Goal: Task Accomplishment & Management: Use online tool/utility

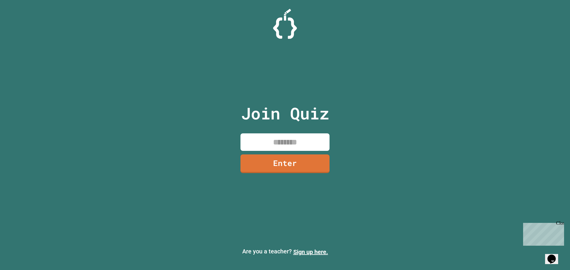
click at [273, 144] on input at bounding box center [284, 143] width 89 height 18
type input "*"
type input "********"
click at [271, 163] on link "Enter" at bounding box center [285, 163] width 90 height 19
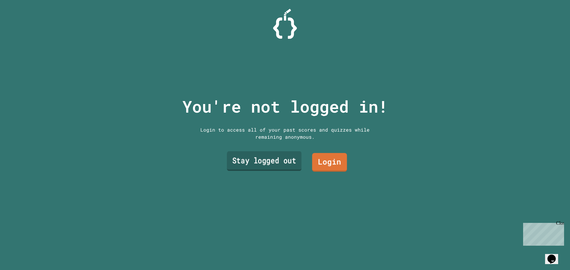
click at [276, 162] on link "Stay logged out" at bounding box center [264, 162] width 74 height 20
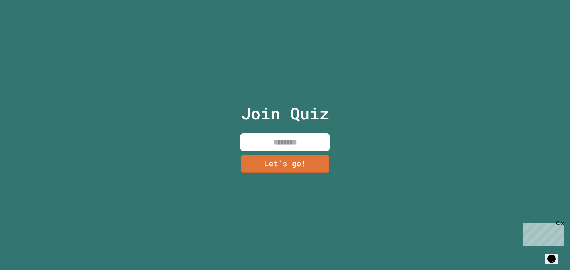
click at [282, 136] on input at bounding box center [284, 143] width 89 height 18
type input "*"
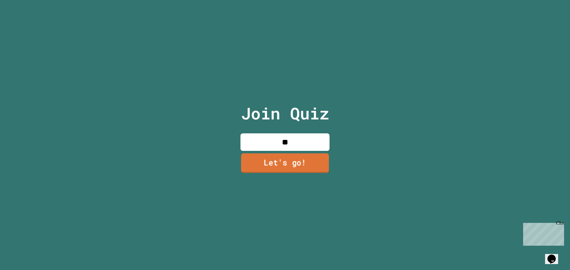
type input "*"
type input "**********"
click at [302, 174] on div "**********" at bounding box center [285, 135] width 100 height 270
click at [307, 163] on link "Let's go!" at bounding box center [285, 163] width 86 height 20
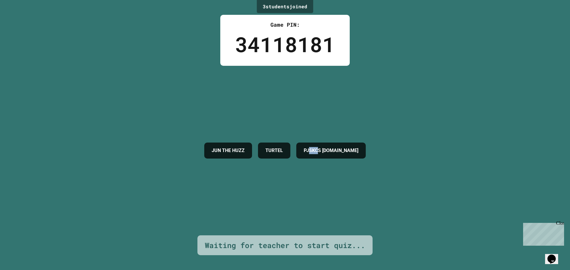
drag, startPoint x: 320, startPoint y: 147, endPoint x: 330, endPoint y: 148, distance: 10.4
click at [330, 148] on h4 "PJSKCS [DOMAIN_NAME]" at bounding box center [330, 150] width 55 height 7
click at [358, 147] on h4 "PJSKCS [DOMAIN_NAME]" at bounding box center [330, 150] width 55 height 7
click at [561, 223] on div "Close" at bounding box center [559, 224] width 7 height 7
click at [551, 255] on icon "Opens Chat This icon Opens the chat window." at bounding box center [550, 259] width 9 height 9
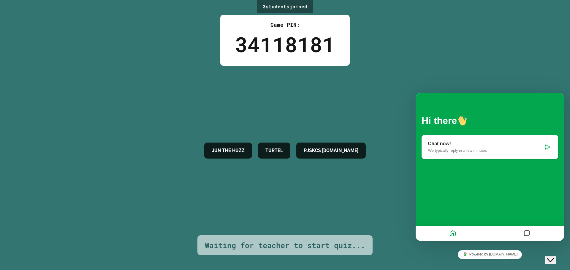
click at [466, 145] on p "Chat now!" at bounding box center [485, 143] width 115 height 5
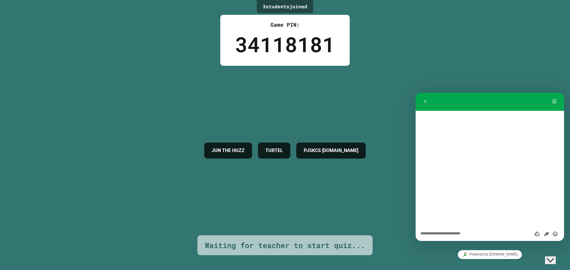
click at [462, 171] on div "Hi there Chat now! We typically reply in a few minutes" at bounding box center [489, 160] width 148 height 134
click at [456, 236] on div "Rate this chat Upload File Insert emoji" at bounding box center [489, 233] width 148 height 15
click at [456, 235] on textarea at bounding box center [489, 234] width 139 height 5
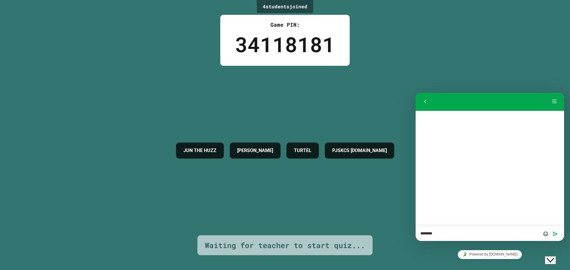
type textarea "*********"
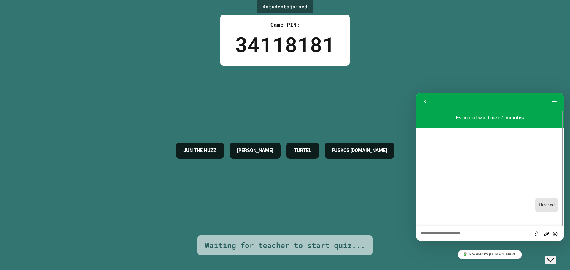
click at [371, 202] on div "JUN THE HUZZ [PERSON_NAME] PJSKCS [DOMAIN_NAME]" at bounding box center [285, 151] width 224 height 170
click at [555, 235] on icon "Insert emoji" at bounding box center [554, 233] width 5 height 5
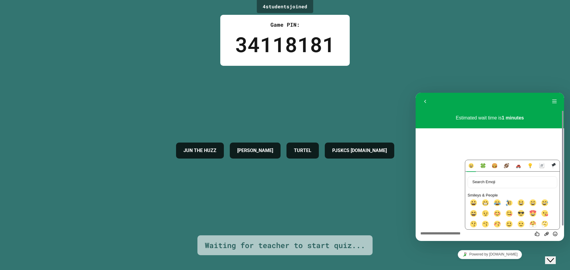
click at [454, 160] on div "Estimated wait time is 1 minutes 13:55 I love gd" at bounding box center [489, 169] width 148 height 116
click at [440, 74] on div "4 student s joined Game PIN: 34118181 JUN THE HUZZ [PERSON_NAME] PJSKCS [DOMAIN…" at bounding box center [285, 135] width 570 height 270
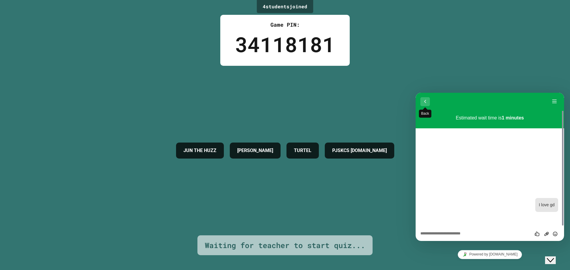
click at [423, 102] on button "Back" at bounding box center [424, 101] width 9 height 9
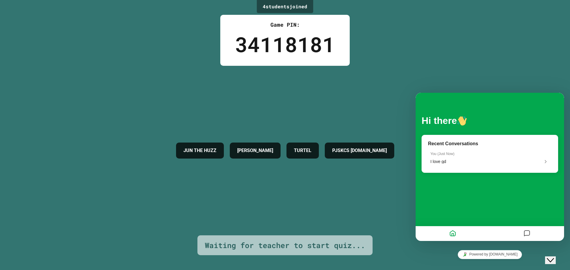
click at [526, 230] on icon "Messages" at bounding box center [526, 234] width 7 height 12
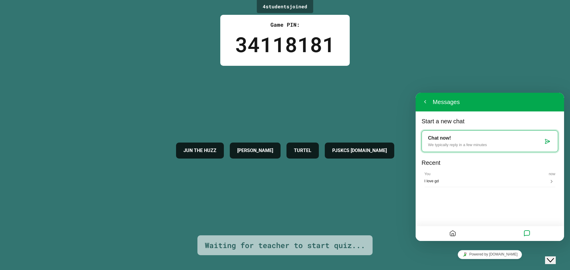
click at [346, 172] on div "JUN THE HUZZ [PERSON_NAME] PJSKCS [DOMAIN_NAME]" at bounding box center [285, 151] width 224 height 170
click at [421, 101] on button "Back" at bounding box center [424, 102] width 9 height 9
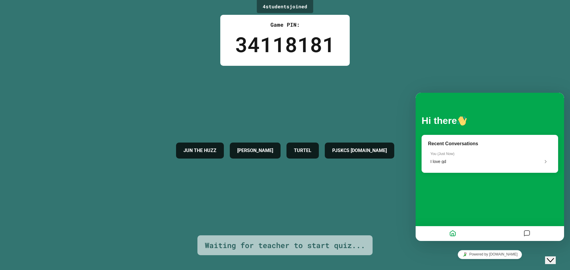
click at [456, 258] on div "Powered by [DOMAIN_NAME]" at bounding box center [489, 254] width 148 height 13
click at [390, 227] on div "JUN THE HUZZ [PERSON_NAME] PJSKCS [DOMAIN_NAME]" at bounding box center [285, 151] width 224 height 170
click at [456, 232] on button "Home" at bounding box center [452, 234] width 10 height 12
click at [554, 258] on icon "Close Chat This icon closes the chat window." at bounding box center [549, 260] width 7 height 7
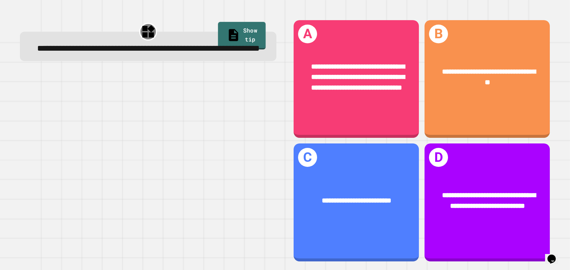
click at [230, 34] on link "Show tip" at bounding box center [242, 36] width 48 height 28
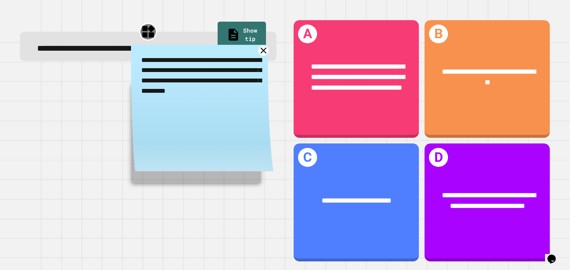
click at [260, 54] on icon at bounding box center [263, 51] width 6 height 6
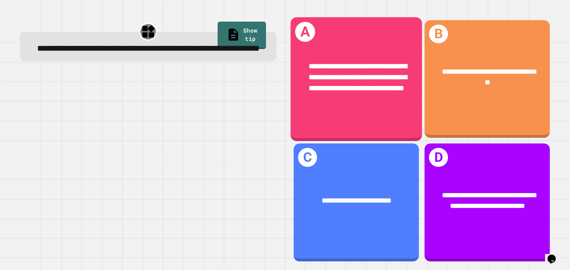
click at [364, 107] on div "**********" at bounding box center [355, 78] width 131 height 62
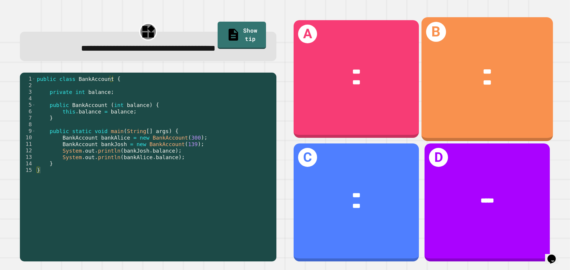
click at [498, 98] on div "*** ***" at bounding box center [486, 77] width 131 height 51
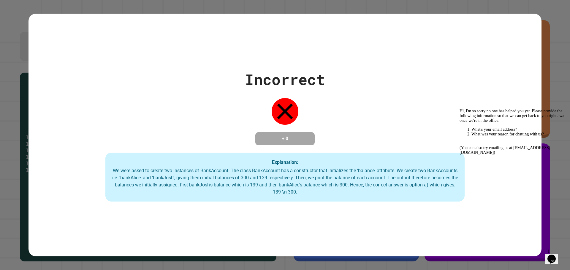
click at [553, 255] on icon "Chat widget" at bounding box center [551, 259] width 8 height 9
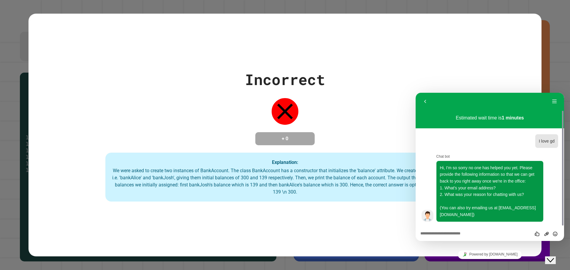
click at [379, 215] on div "Incorrect + 0 Explanation: We were asked to create two instances of BankAccount…" at bounding box center [284, 135] width 513 height 243
click at [425, 96] on div "Back Menu" at bounding box center [489, 102] width 148 height 18
click at [425, 99] on button "Back" at bounding box center [424, 101] width 9 height 9
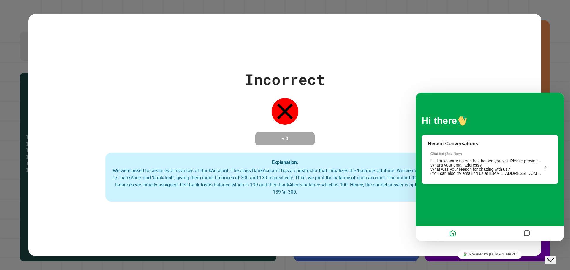
click at [481, 73] on div "Incorrect + 0 Explanation: We were asked to create two instances of BankAccount…" at bounding box center [284, 136] width 513 height 134
click at [553, 257] on icon "Close Chat This icon closes the chat window." at bounding box center [549, 260] width 7 height 7
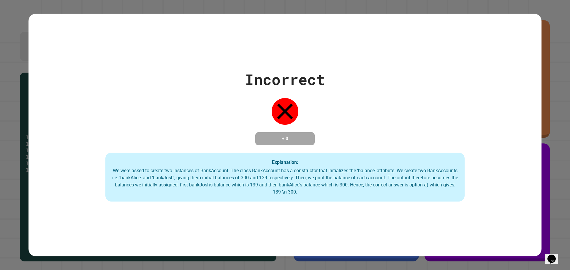
click at [554, 255] on icon "Chat widget" at bounding box center [551, 259] width 8 height 9
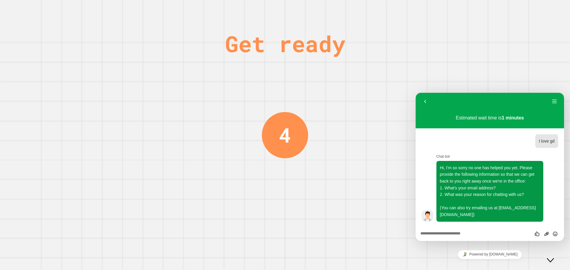
click at [554, 257] on icon "Close Chat This icon closes the chat window." at bounding box center [549, 260] width 7 height 7
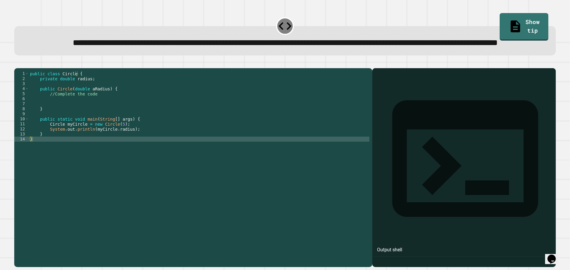
click at [392, 111] on div at bounding box center [463, 176] width 177 height 182
click at [405, 120] on div at bounding box center [463, 176] width 177 height 182
click at [74, 162] on div "public class Circle { private double radius ; public Circle ( double aRadius ) …" at bounding box center [199, 154] width 340 height 166
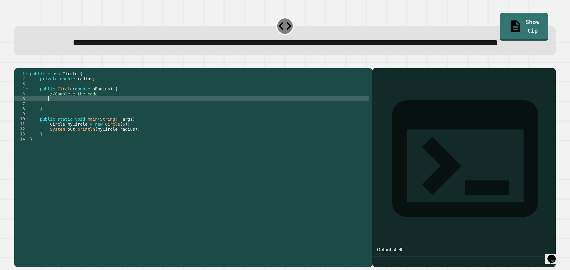
drag, startPoint x: 101, startPoint y: 120, endPoint x: 70, endPoint y: 122, distance: 30.9
click at [70, 122] on div "public class Circle { private double radius ; public Circle ( double aRadius ) …" at bounding box center [199, 154] width 340 height 166
click at [94, 118] on div "public class Circle { private double radius ; public Circle ( double aRadius ) …" at bounding box center [199, 154] width 340 height 166
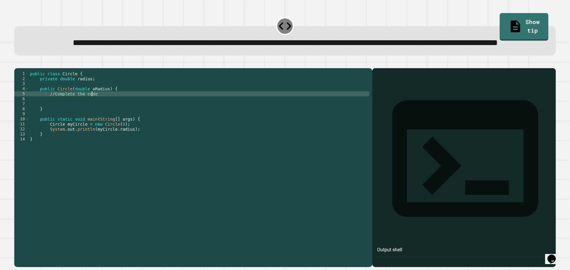
click at [59, 127] on div "public class Circle { private double radius ; public Circle ( double aRadius ) …" at bounding box center [199, 154] width 340 height 166
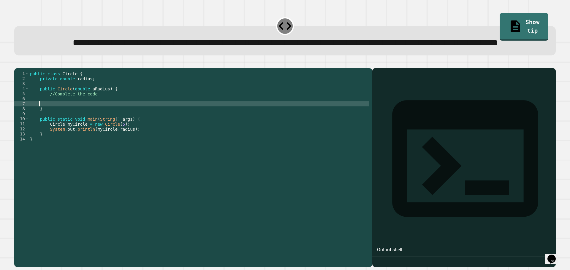
click at [64, 124] on div "public class Circle { private double radius ; public Circle ( double aRadius ) …" at bounding box center [199, 154] width 340 height 166
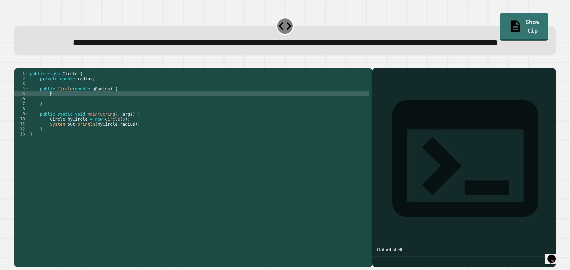
type textarea "*"
click at [483, 26] on div "**********" at bounding box center [284, 34] width 547 height 47
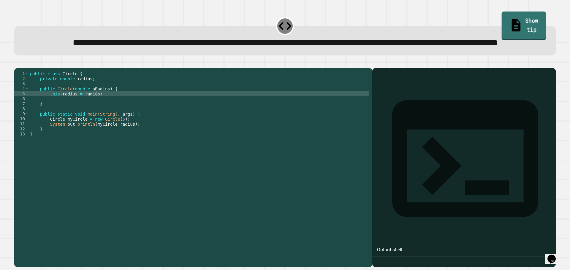
click at [501, 22] on link "Show tip" at bounding box center [523, 26] width 45 height 29
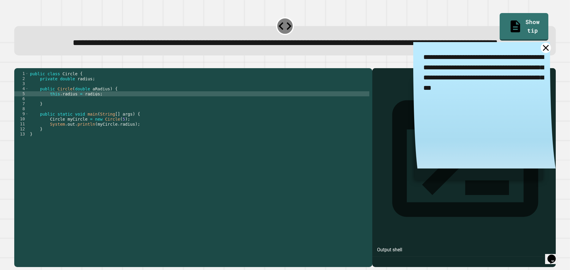
click at [540, 53] on icon at bounding box center [545, 48] width 10 height 10
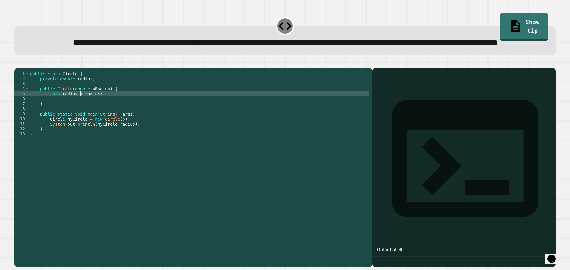
click at [80, 119] on div "public class Circle { private double radius ; public Circle ( double aRadius ) …" at bounding box center [199, 154] width 340 height 166
click at [59, 117] on div "public class Circle { private double radius ; public Circle ( double aRadius ) …" at bounding box center [199, 154] width 340 height 166
click at [73, 118] on div "public class Circle { private double radius ; public Circle ( double aRadius ) …" at bounding box center [199, 154] width 340 height 166
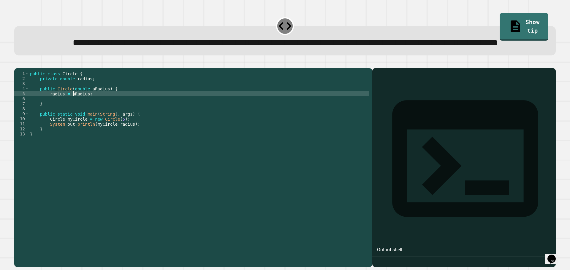
type textarea "**********"
click at [17, 63] on icon "button" at bounding box center [17, 63] width 0 height 0
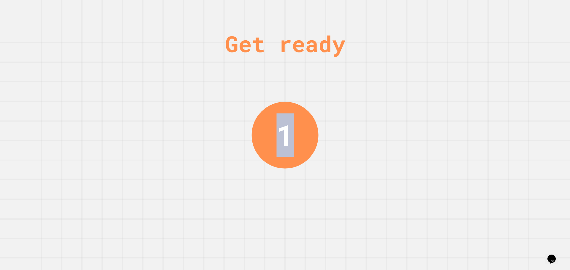
drag, startPoint x: 283, startPoint y: 135, endPoint x: 298, endPoint y: 141, distance: 15.3
click at [298, 141] on div "1" at bounding box center [284, 135] width 67 height 67
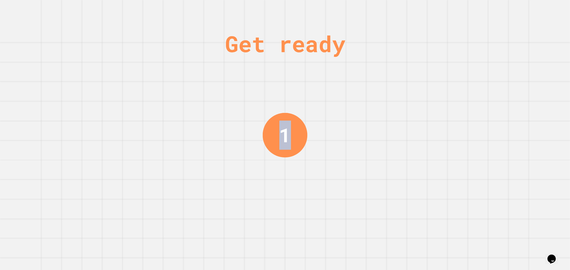
click at [338, 134] on div "Get ready 1" at bounding box center [285, 135] width 570 height 270
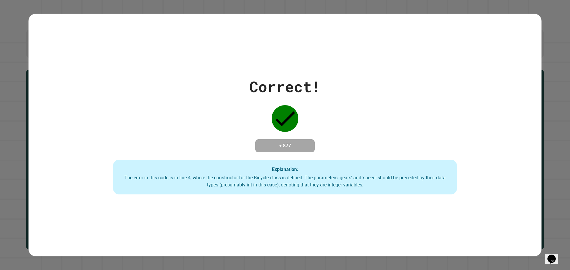
click at [548, 255] on div "Opens Chat This icon Opens the chat window." at bounding box center [550, 259] width 9 height 9
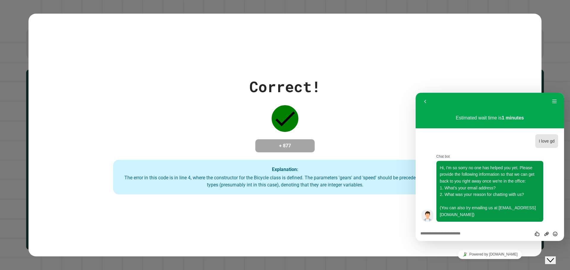
drag, startPoint x: 552, startPoint y: 242, endPoint x: 8, endPoint y: 3, distance: 594.7
click at [552, 242] on div "Correct! + 877 Explanation: The error in this code is in line 4, where the cons…" at bounding box center [285, 135] width 570 height 270
click at [553, 257] on button "Close Chat This icon closes the chat window." at bounding box center [550, 261] width 11 height 8
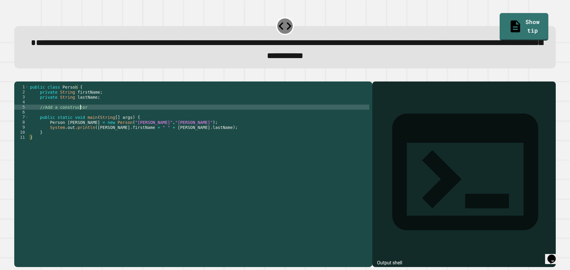
click at [81, 117] on div "public class Person { private String firstName ; private String lastName ; //Ad…" at bounding box center [199, 168] width 340 height 166
click at [94, 117] on div "public class Person { private String firstName ; private String lastName ; //Ad…" at bounding box center [199, 168] width 340 height 166
type textarea "**********"
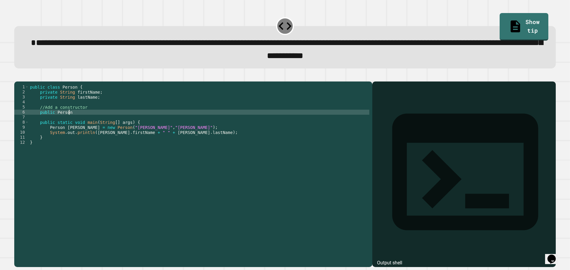
scroll to position [0, 2]
click at [510, 16] on link "Show tip" at bounding box center [523, 26] width 49 height 28
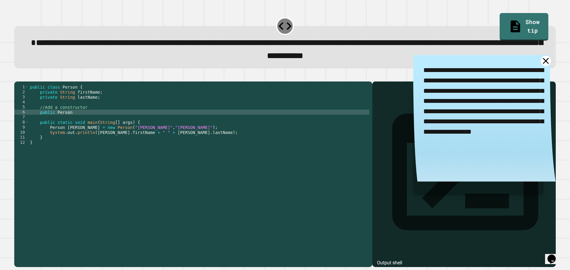
click at [542, 63] on icon at bounding box center [545, 61] width 6 height 6
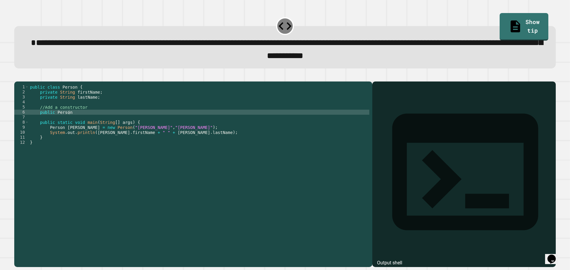
click at [71, 122] on div "public class Person { private String firstName ; private String lastName ; //Ad…" at bounding box center [199, 168] width 340 height 166
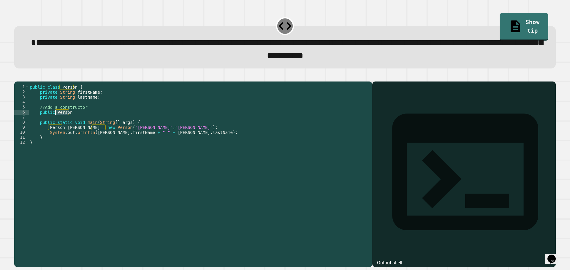
drag, startPoint x: 72, startPoint y: 122, endPoint x: 55, endPoint y: 123, distance: 17.5
click at [55, 123] on div "public class Person { private String firstName ; private String lastName ; //Ad…" at bounding box center [199, 168] width 340 height 166
click at [73, 122] on div "public class Person { private String firstName ; private String lastName ; //Ad…" at bounding box center [199, 163] width 340 height 156
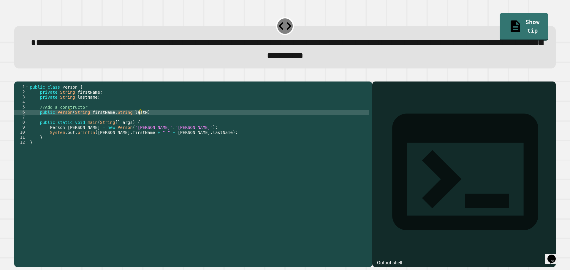
scroll to position [0, 8]
type textarea "**********"
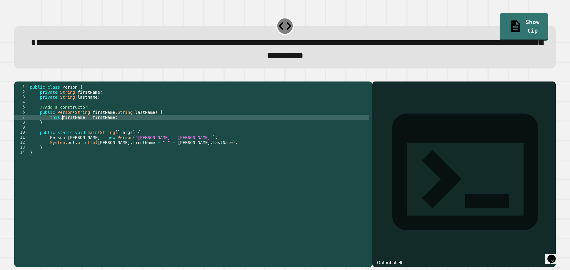
scroll to position [0, 1]
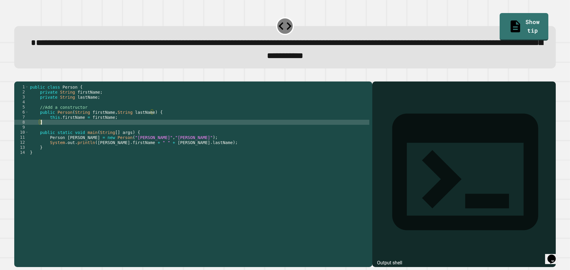
click at [115, 128] on div "public class Person { private String firstName ; private String lastName ; //Ad…" at bounding box center [199, 168] width 340 height 166
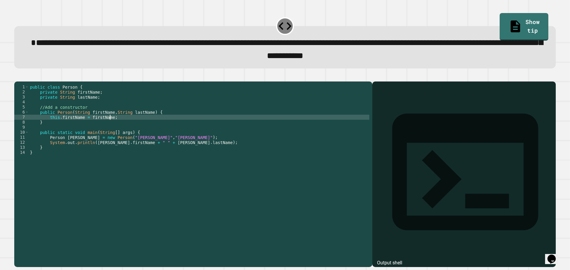
type textarea "**********"
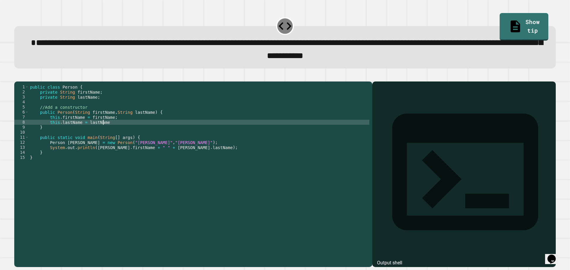
scroll to position [0, 5]
click at [53, 144] on div "public class Person { private String firstName ; private String lastName ; //Ad…" at bounding box center [199, 168] width 340 height 166
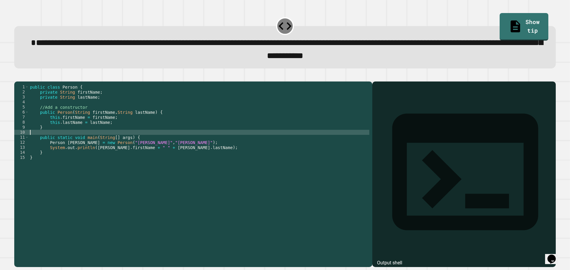
scroll to position [0, 0]
click at [53, 142] on div "public class Person { private String firstName ; private String lastName ; //Ad…" at bounding box center [199, 168] width 340 height 166
click at [190, 160] on div "public class Person { private String firstName ; private String lastName ; //Ad…" at bounding box center [199, 168] width 340 height 166
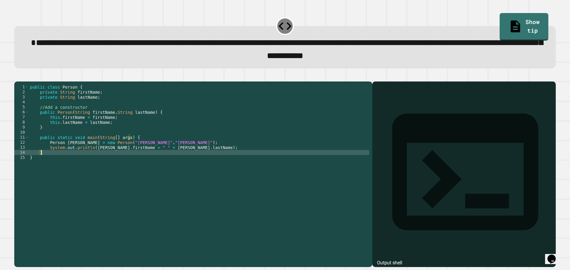
type textarea "*"
click at [25, 75] on div "* 1 2 3 4 5 6 7 8 9 10 11 12 13 14 15 public class Person { private String firs…" at bounding box center [284, 170] width 547 height 199
click at [17, 77] on icon "button" at bounding box center [17, 77] width 0 height 0
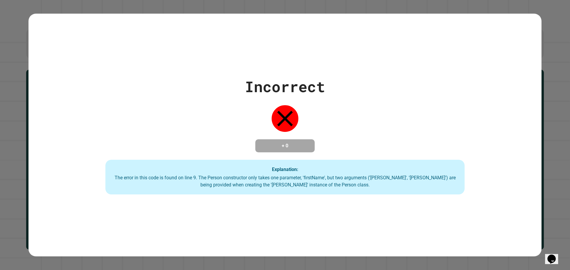
click at [553, 255] on icon "Chat widget" at bounding box center [551, 259] width 8 height 9
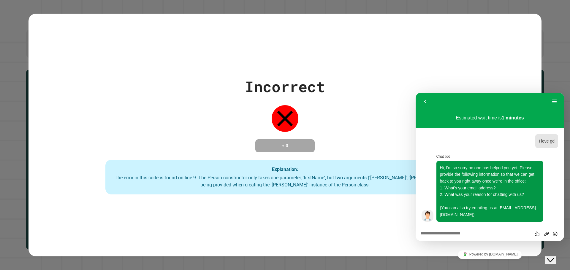
click at [478, 234] on textarea at bounding box center [489, 234] width 139 height 5
type textarea "**********"
click at [554, 257] on icon "Close Chat This icon closes the chat window." at bounding box center [549, 260] width 7 height 7
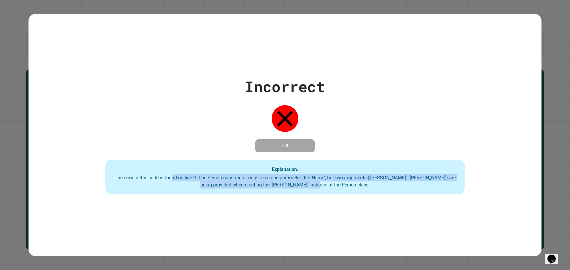
drag, startPoint x: 368, startPoint y: 183, endPoint x: 192, endPoint y: 181, distance: 175.9
click at [192, 181] on div "The error in this code is found on line 9. The Person constructor only takes on…" at bounding box center [284, 181] width 347 height 14
click at [191, 177] on div "The error in this code is found on line 9. The Person constructor only takes on…" at bounding box center [284, 181] width 347 height 14
drag, startPoint x: 390, startPoint y: 178, endPoint x: 369, endPoint y: 178, distance: 21.4
click at [365, 175] on div "The error in this code is found on line 9. The Person constructor only takes on…" at bounding box center [284, 181] width 347 height 14
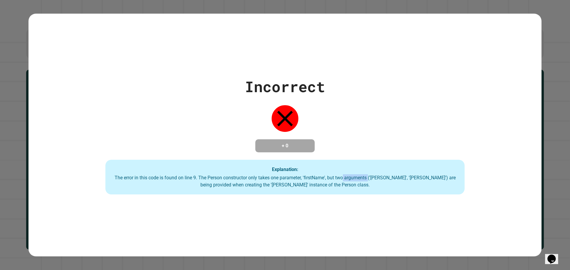
click at [374, 181] on div "The error in this code is found on line 9. The Person constructor only takes on…" at bounding box center [284, 181] width 347 height 14
drag, startPoint x: 272, startPoint y: 140, endPoint x: 347, endPoint y: 138, distance: 75.1
click at [350, 144] on div "Incorrect + 0 Explanation: The error in this code is found on line 9. The Perso…" at bounding box center [284, 135] width 513 height 119
click at [347, 138] on div "Incorrect + 0 Explanation: The error in this code is found on line 9. The Perso…" at bounding box center [284, 135] width 513 height 119
drag, startPoint x: 276, startPoint y: 146, endPoint x: 297, endPoint y: 144, distance: 20.9
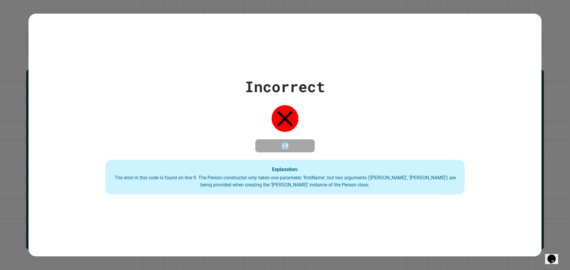
click at [297, 144] on h4 "+ 0" at bounding box center [284, 145] width 47 height 7
drag, startPoint x: 265, startPoint y: 112, endPoint x: 321, endPoint y: 124, distance: 56.6
click at [320, 124] on div "Incorrect + 0 Explanation: The error in this code is found on line 9. The Perso…" at bounding box center [284, 135] width 513 height 119
click at [331, 114] on div "Incorrect + 0 Explanation: The error in this code is found on line 9. The Perso…" at bounding box center [284, 135] width 513 height 119
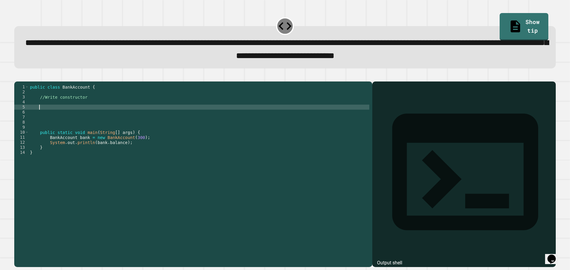
click at [71, 115] on div "public class BankAccount { //Write constructor public static void main ( String…" at bounding box center [199, 168] width 340 height 166
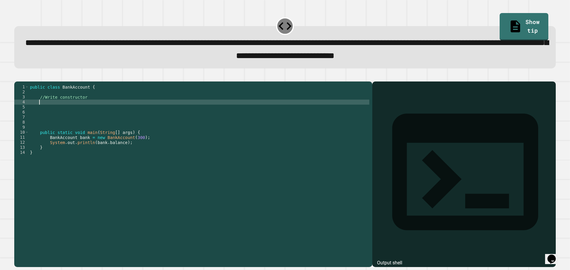
click at [73, 113] on div "public class BankAccount { //Write constructor public static void main ( String…" at bounding box center [199, 168] width 340 height 166
type textarea "*"
click at [528, 23] on link "Show tip" at bounding box center [523, 26] width 45 height 29
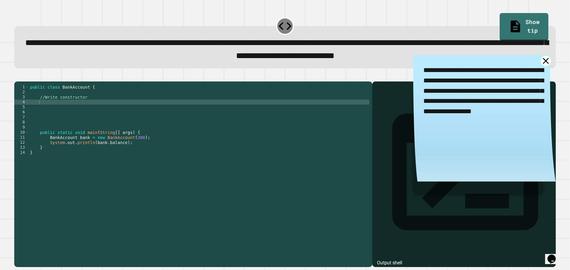
click at [540, 61] on icon at bounding box center [545, 61] width 10 height 10
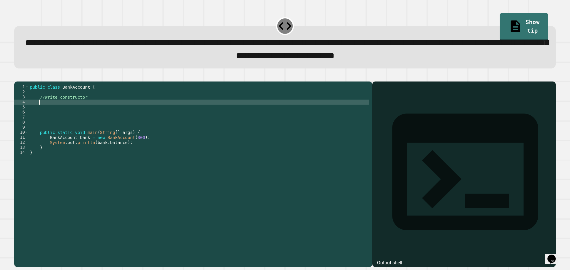
click at [73, 113] on div "public class BankAccount { //Write constructor public static void main ( String…" at bounding box center [199, 168] width 340 height 166
type textarea "**********"
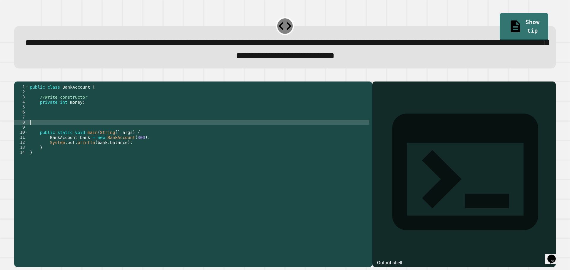
scroll to position [0, 0]
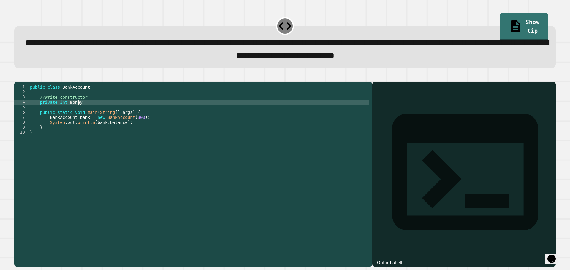
type textarea "**********"
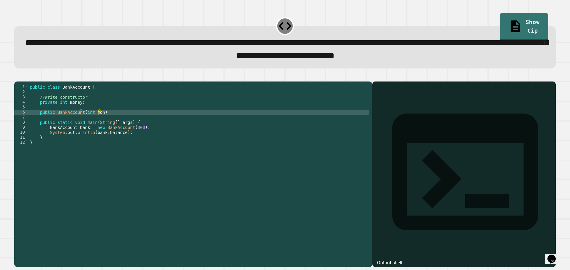
scroll to position [0, 5]
type textarea "**********"
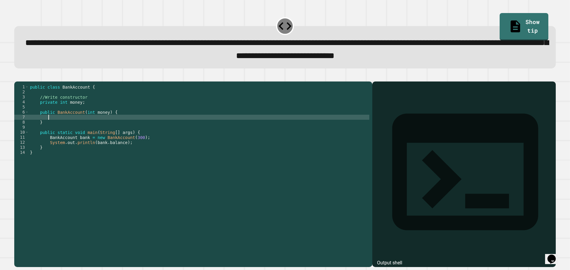
scroll to position [0, 1]
type textarea "*"
type textarea "**********"
click at [47, 134] on div "public class BankAccount { //Write constructor private int money ; public BankA…" at bounding box center [199, 168] width 340 height 166
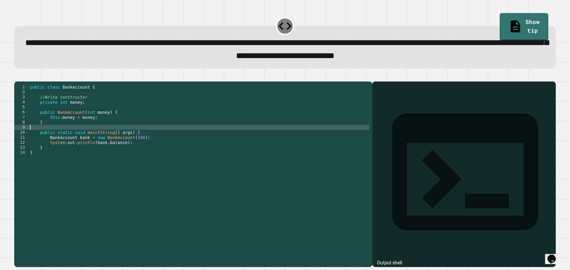
scroll to position [0, 0]
click at [17, 77] on button "button" at bounding box center [17, 77] width 0 height 0
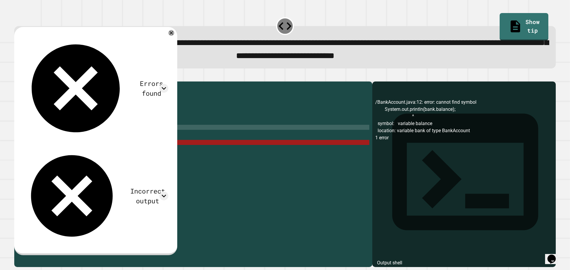
click at [92, 152] on div "public class BankAccount { //Write constructor private int money ; public BankA…" at bounding box center [199, 168] width 340 height 166
click at [110, 152] on div "public class BankAccount { //Write constructor private int money ; public BankA…" at bounding box center [199, 168] width 340 height 166
click at [95, 128] on div "public class BankAccount { //Write constructor private int money ; public BankA…" at bounding box center [199, 168] width 340 height 166
click at [76, 114] on div "public class BankAccount { //Write constructor private int money ; public BankA…" at bounding box center [199, 168] width 340 height 166
click at [67, 113] on div "public class BankAccount { //Write constructor private int money ; public BankA…" at bounding box center [199, 168] width 340 height 166
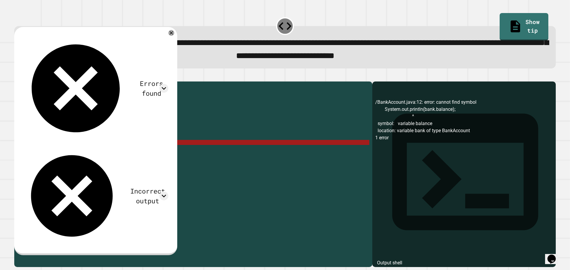
drag, startPoint x: 68, startPoint y: 112, endPoint x: 77, endPoint y: 112, distance: 9.5
click at [77, 112] on div "public class BankAccount { //Write constructor private int money ; public BankA…" at bounding box center [199, 168] width 340 height 166
click at [64, 128] on div "public class BankAccount { //Write constructor private int money ; public BankA…" at bounding box center [199, 168] width 340 height 166
click at [83, 128] on div "public class BankAccount { //Write constructor private int money ; public BankA…" at bounding box center [199, 168] width 340 height 166
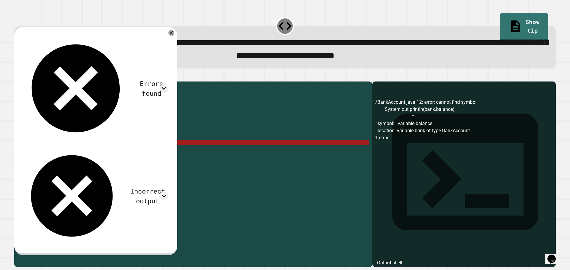
click at [83, 128] on div "public class BankAccount { //Write constructor private int money ; public BankA…" at bounding box center [199, 168] width 340 height 166
click at [97, 123] on div "public class BankAccount { //Write constructor private int money ; public BankA…" at bounding box center [199, 168] width 340 height 166
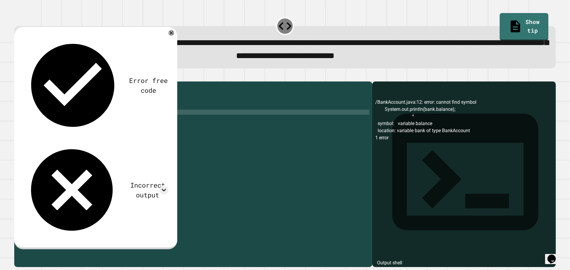
scroll to position [0, 5]
type textarea "**********"
click at [17, 77] on icon "button" at bounding box center [17, 77] width 0 height 0
